Goal: Task Accomplishment & Management: Manage account settings

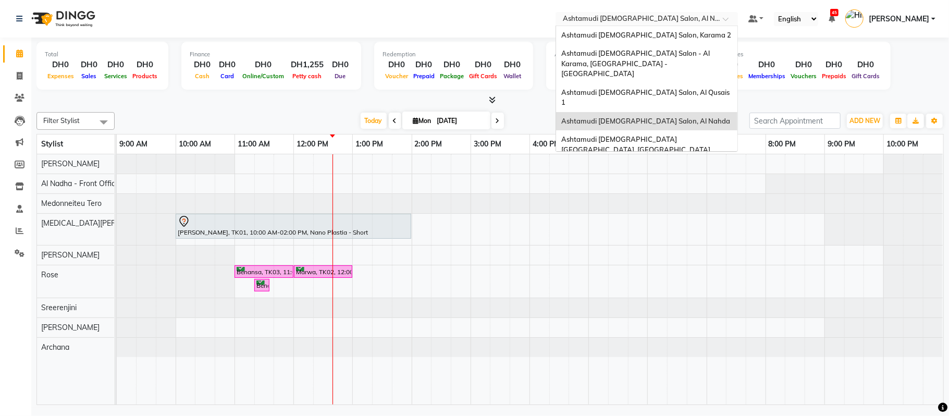
click at [675, 18] on input "text" at bounding box center [636, 20] width 151 height 10
click at [675, 33] on div "Ashtamudi [DEMOGRAPHIC_DATA] Salon, Karama 2" at bounding box center [646, 35] width 181 height 19
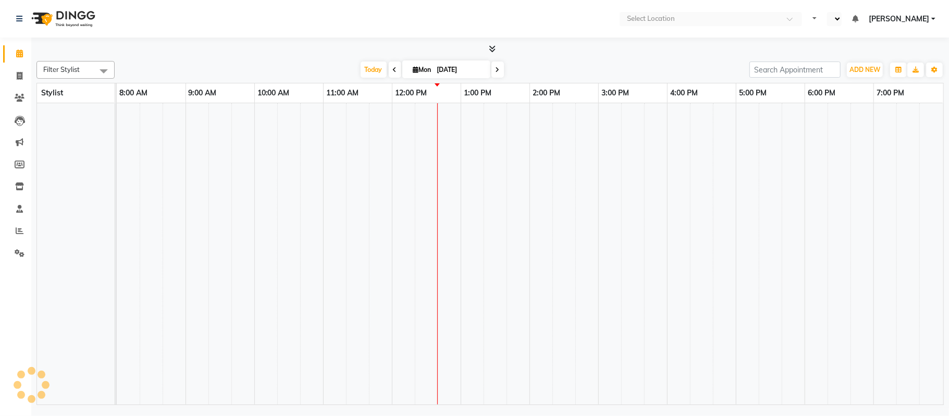
select select "en"
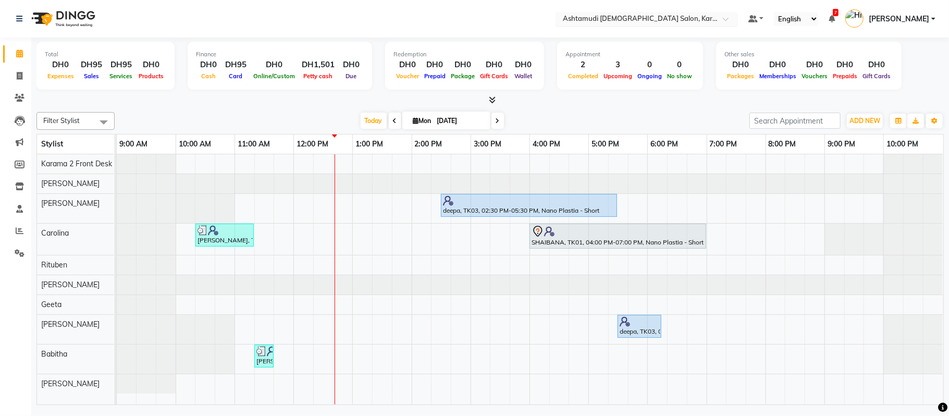
click at [646, 20] on input "text" at bounding box center [636, 20] width 151 height 10
click at [499, 28] on nav "Select Location × Ashtamudi Ladies Salon, Karama 2 Default Panel My Panel Engli…" at bounding box center [474, 19] width 949 height 38
